Goal: Information Seeking & Learning: Compare options

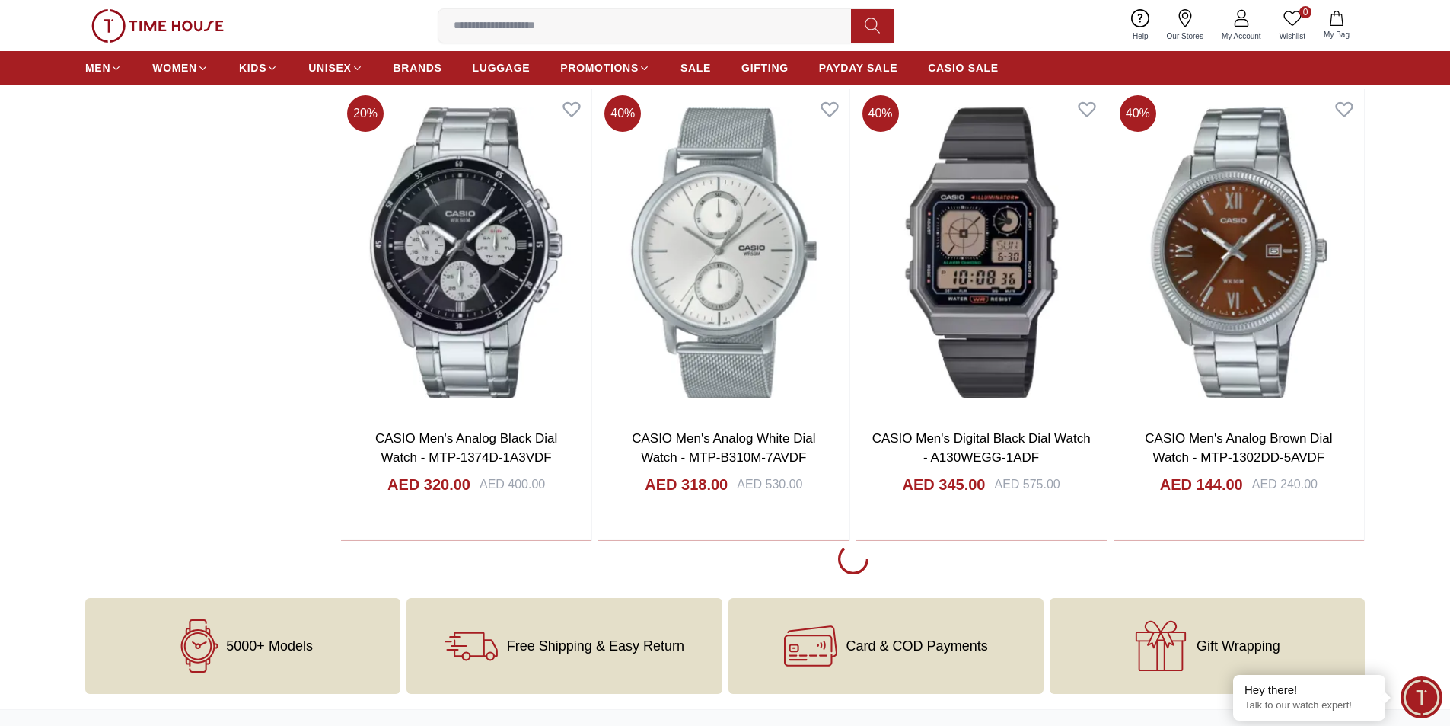
scroll to position [2665, 0]
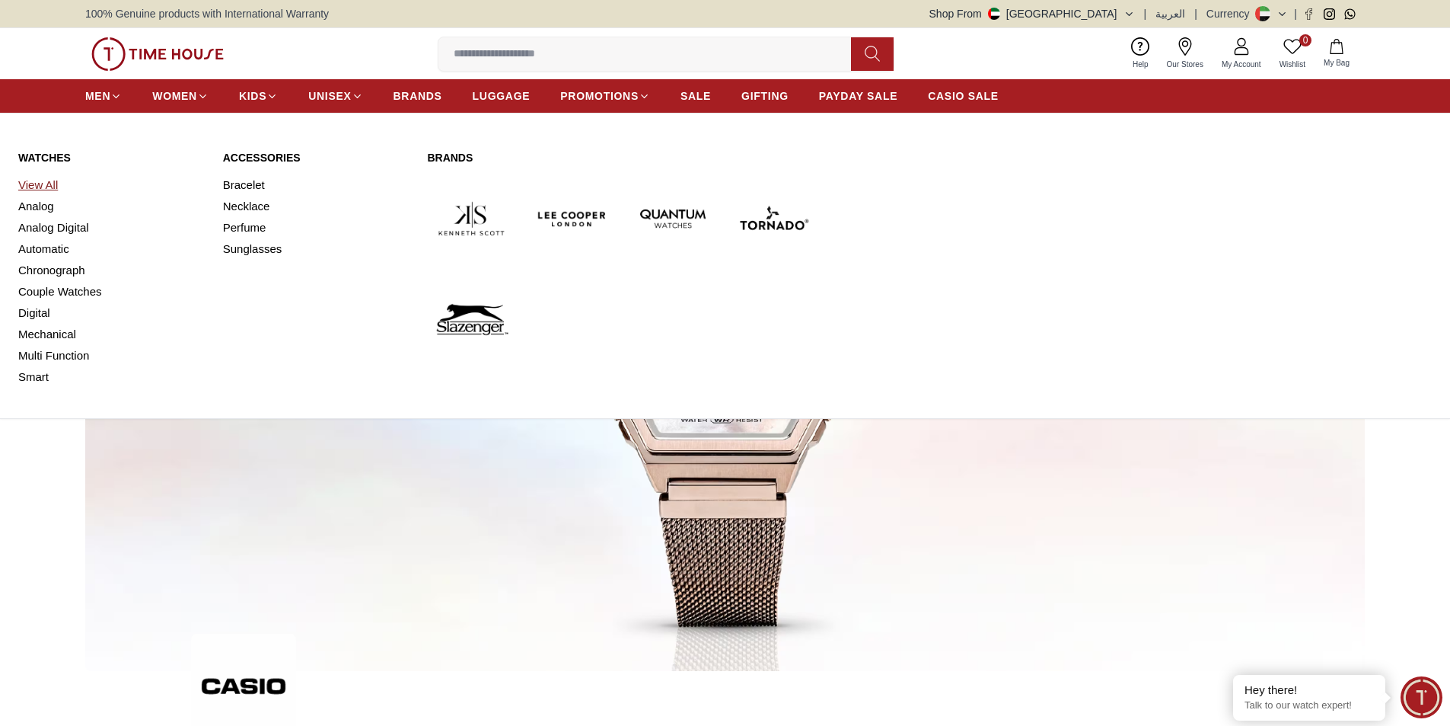
click at [46, 186] on link "View All" at bounding box center [111, 184] width 187 height 21
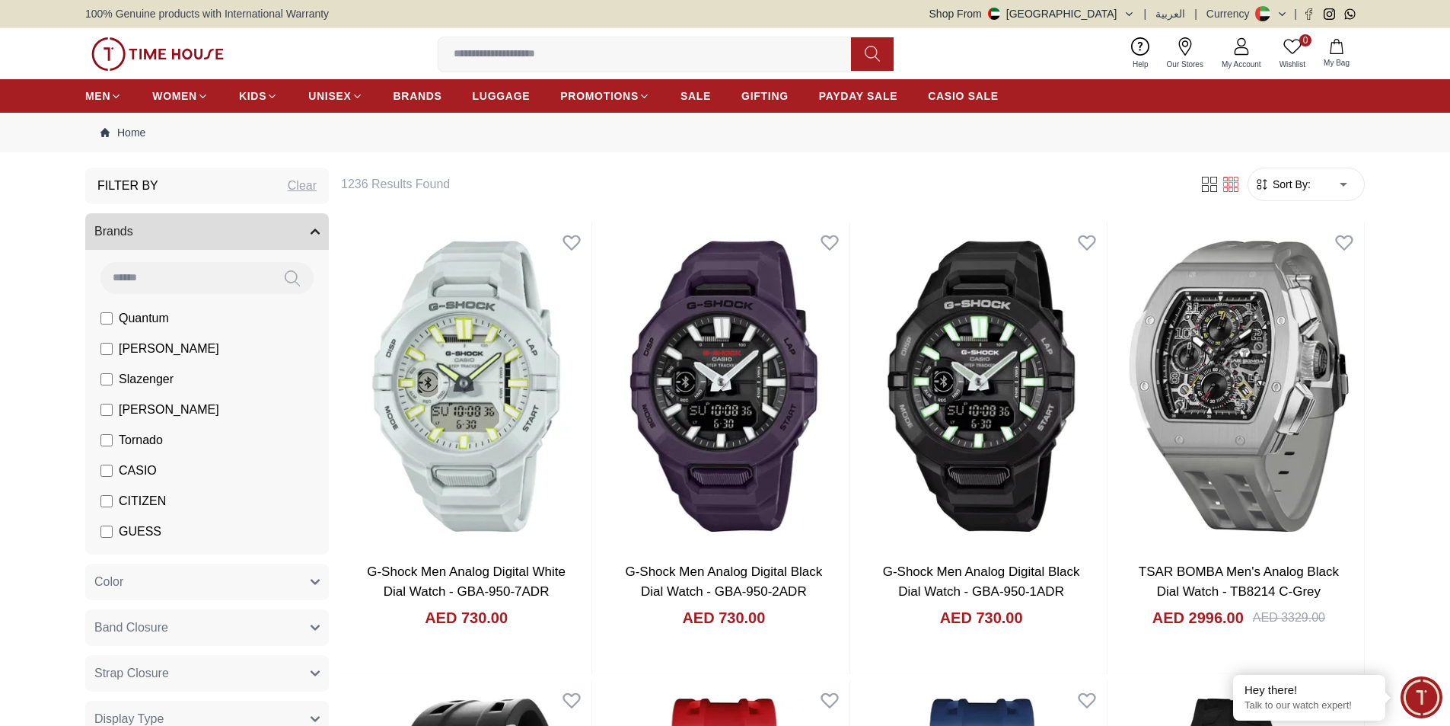
click at [1297, 190] on span "Sort By:" at bounding box center [1290, 184] width 41 height 15
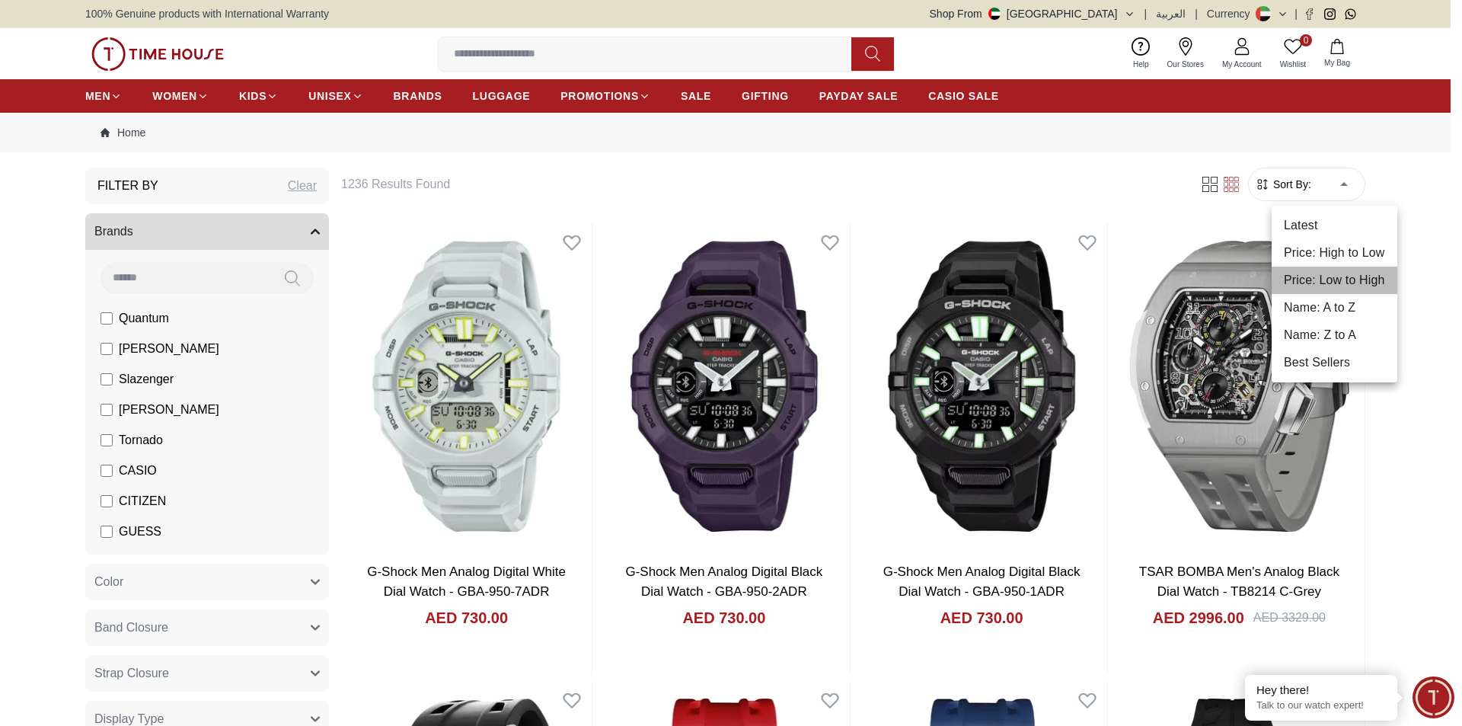
click at [1313, 276] on li "Price: Low to High" at bounding box center [1335, 279] width 126 height 27
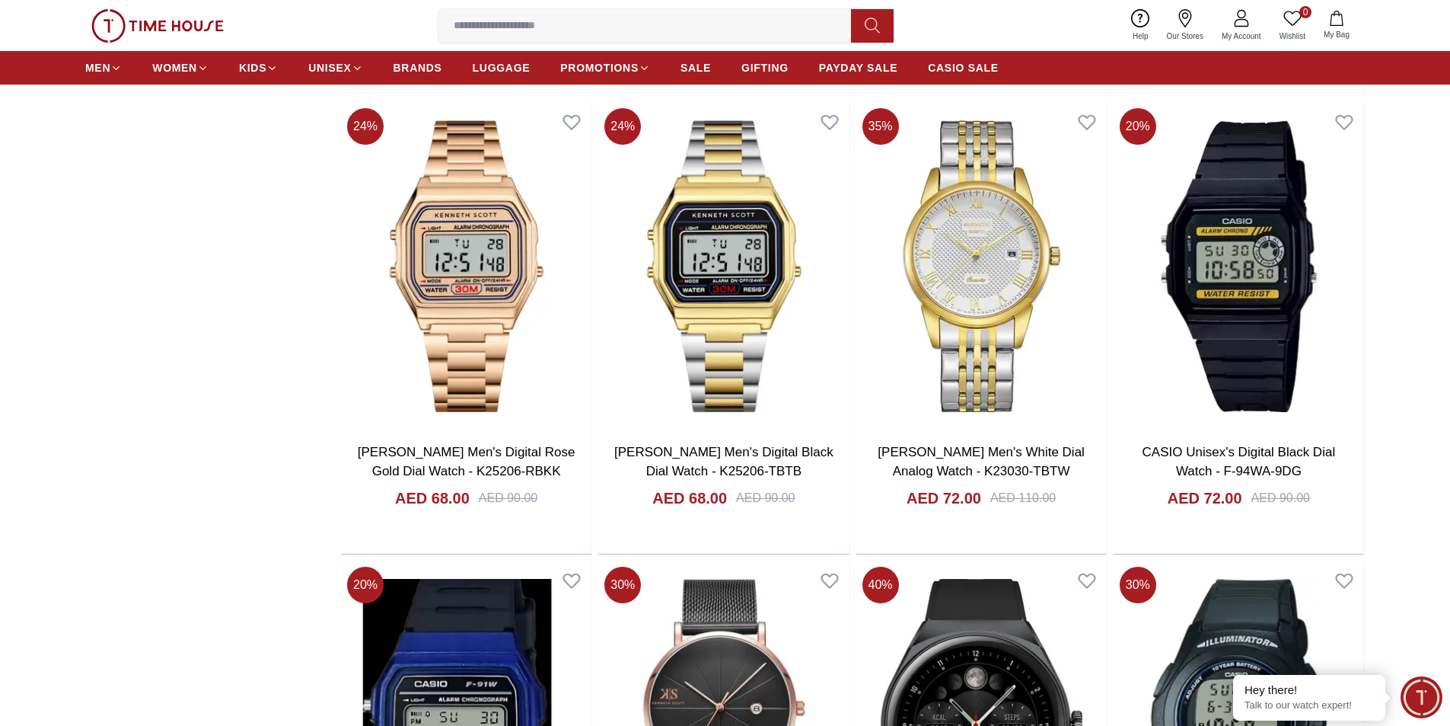
scroll to position [1523, 0]
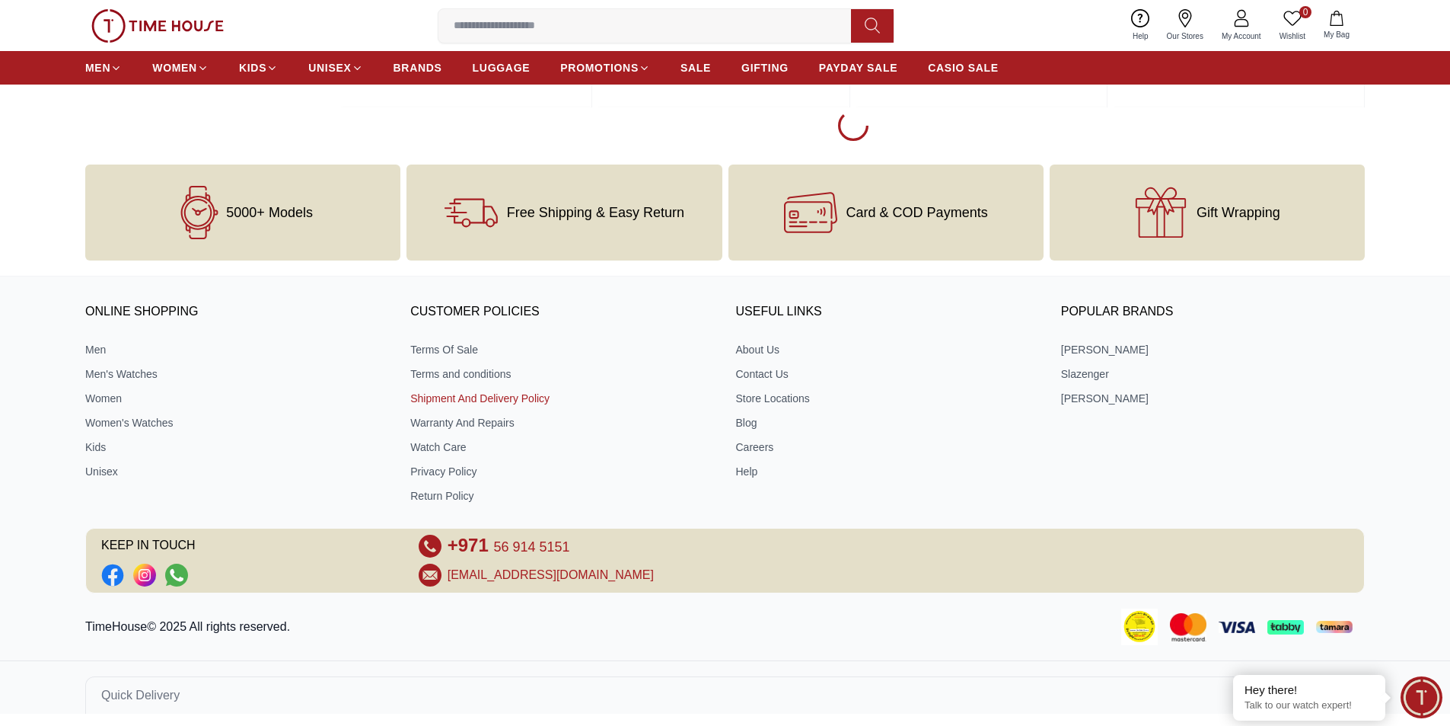
scroll to position [2401, 0]
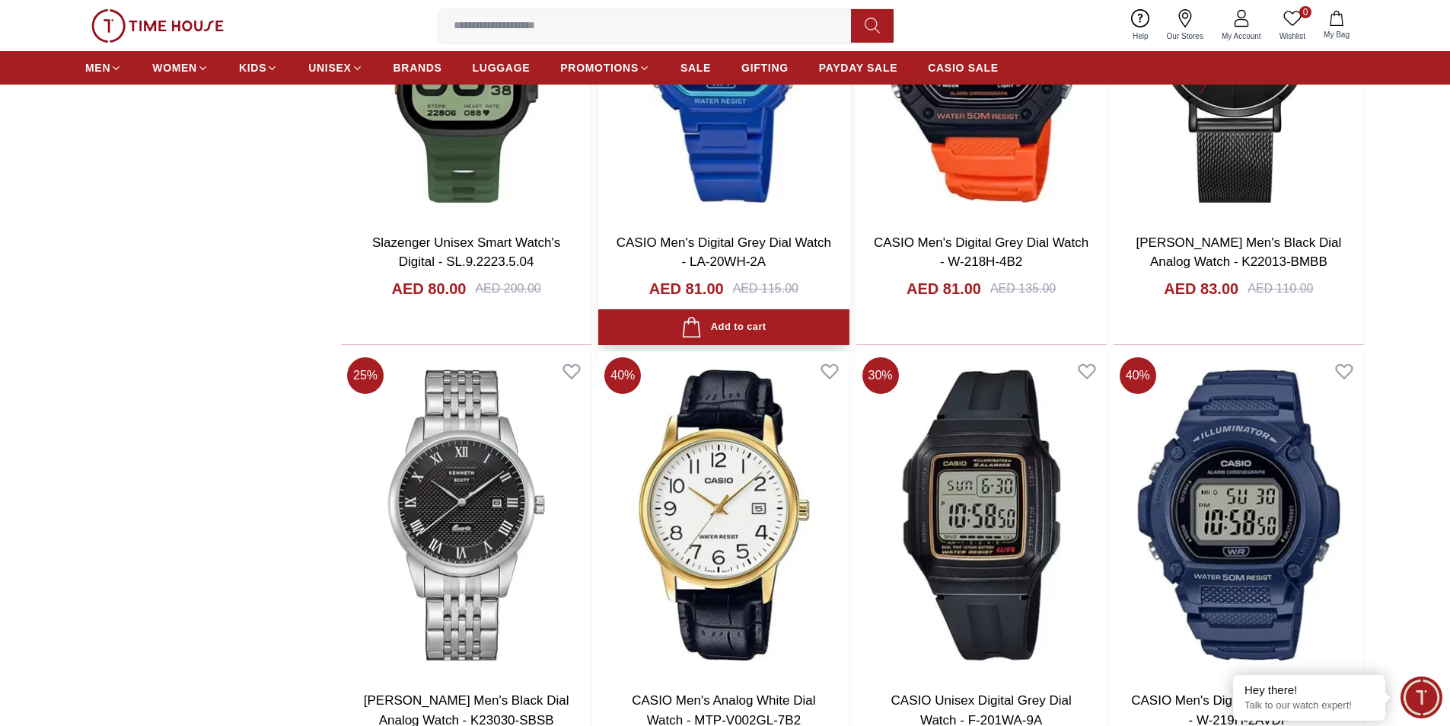
scroll to position [3772, 0]
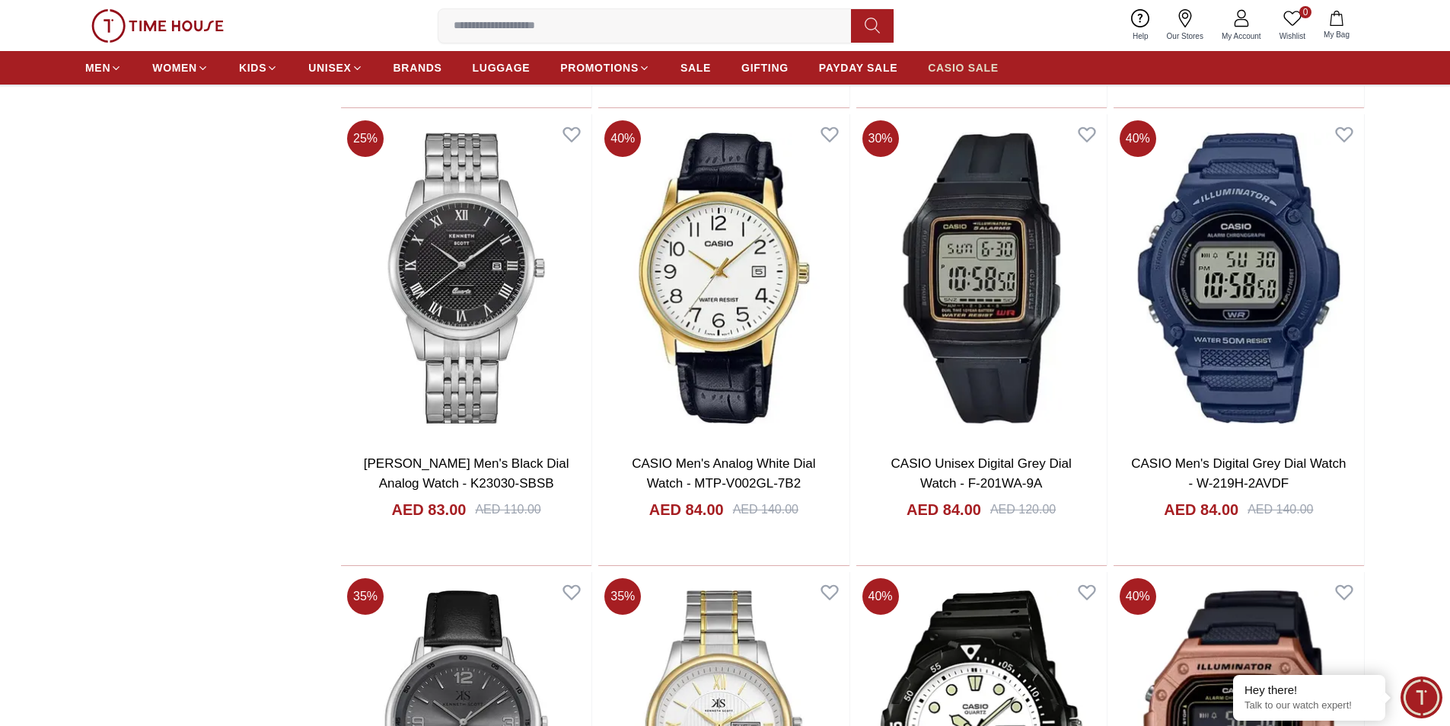
click at [984, 60] on span "CASIO SALE" at bounding box center [963, 67] width 71 height 15
type input "******"
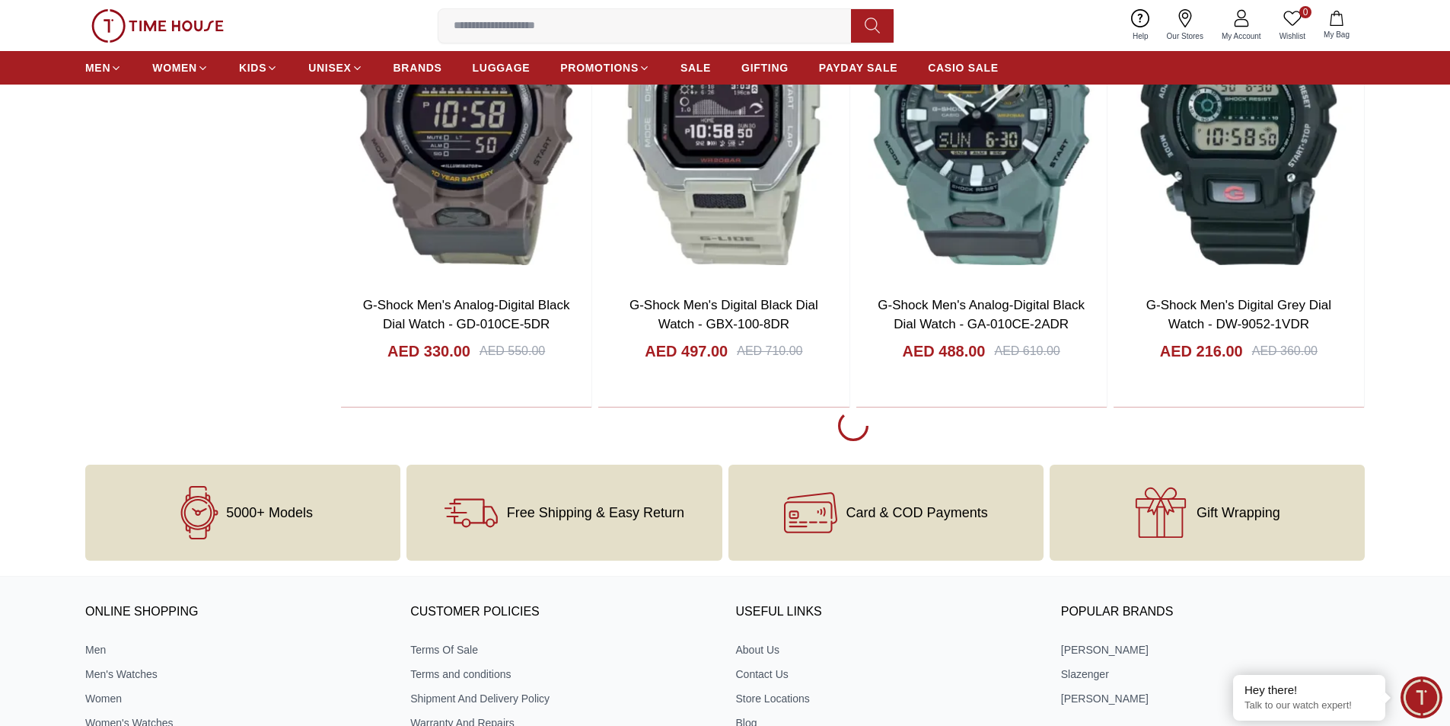
scroll to position [2589, 0]
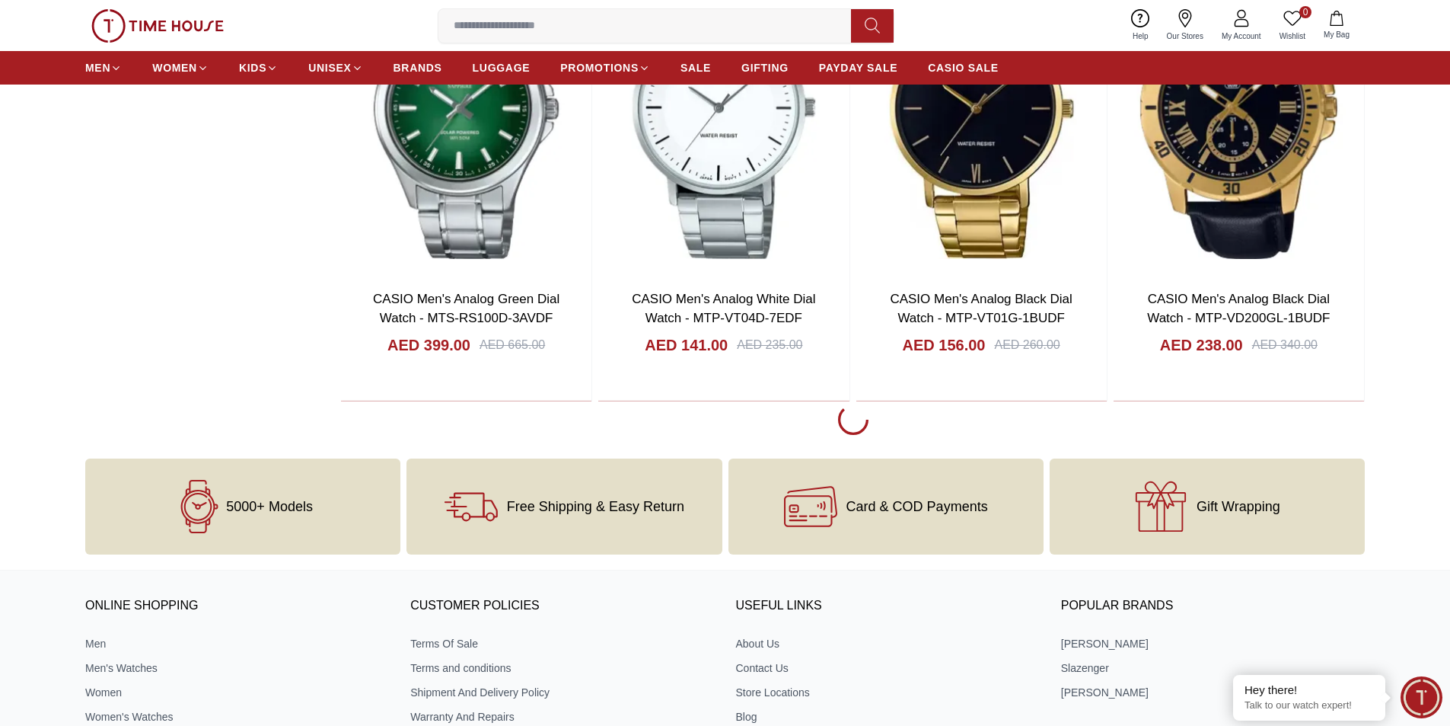
scroll to position [4873, 0]
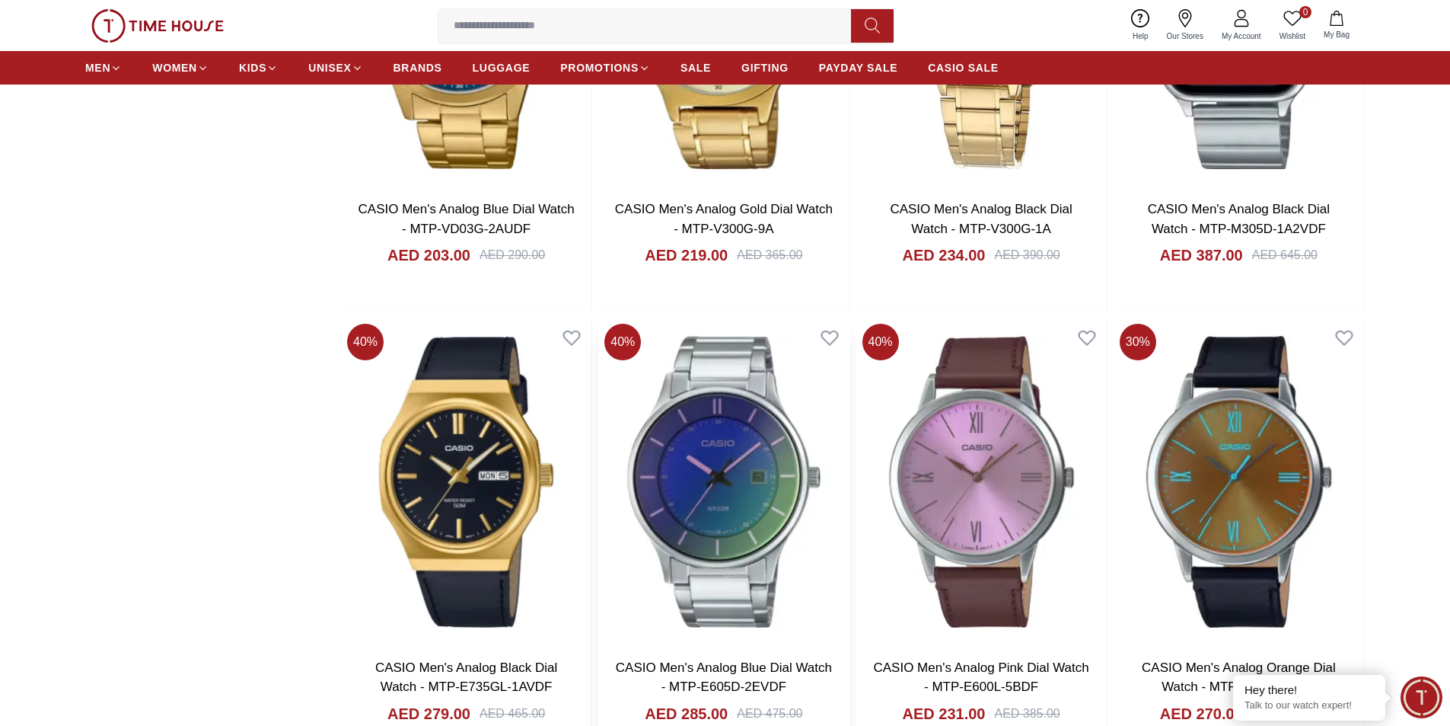
scroll to position [5406, 0]
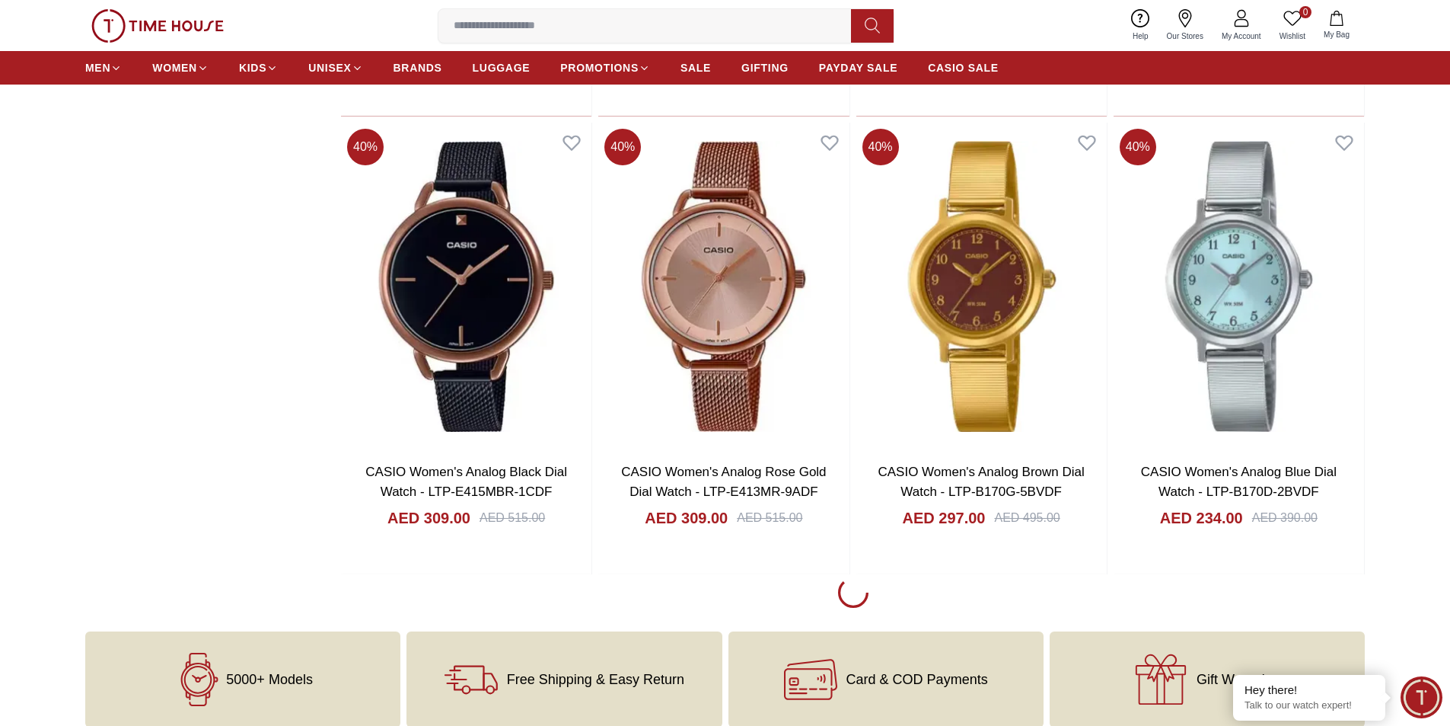
scroll to position [9268, 0]
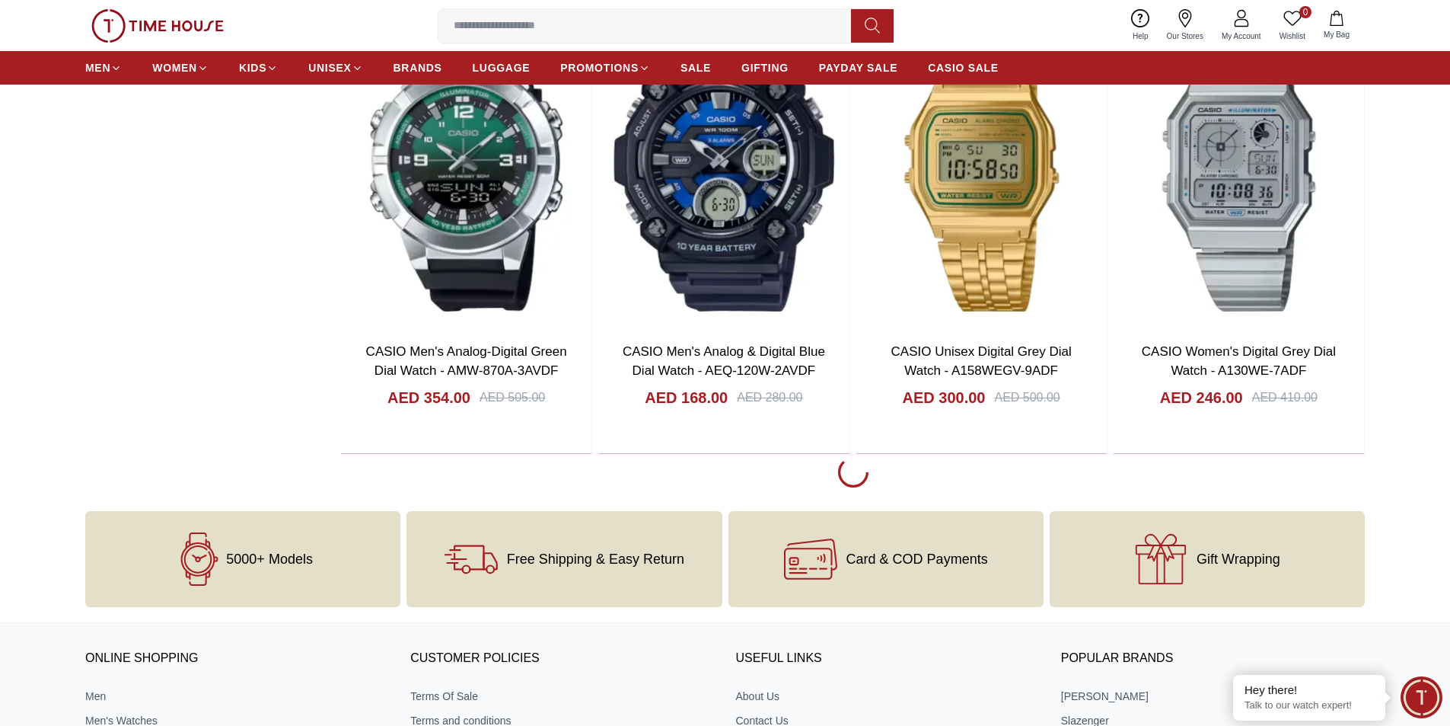
scroll to position [11857, 0]
